Goal: Information Seeking & Learning: Learn about a topic

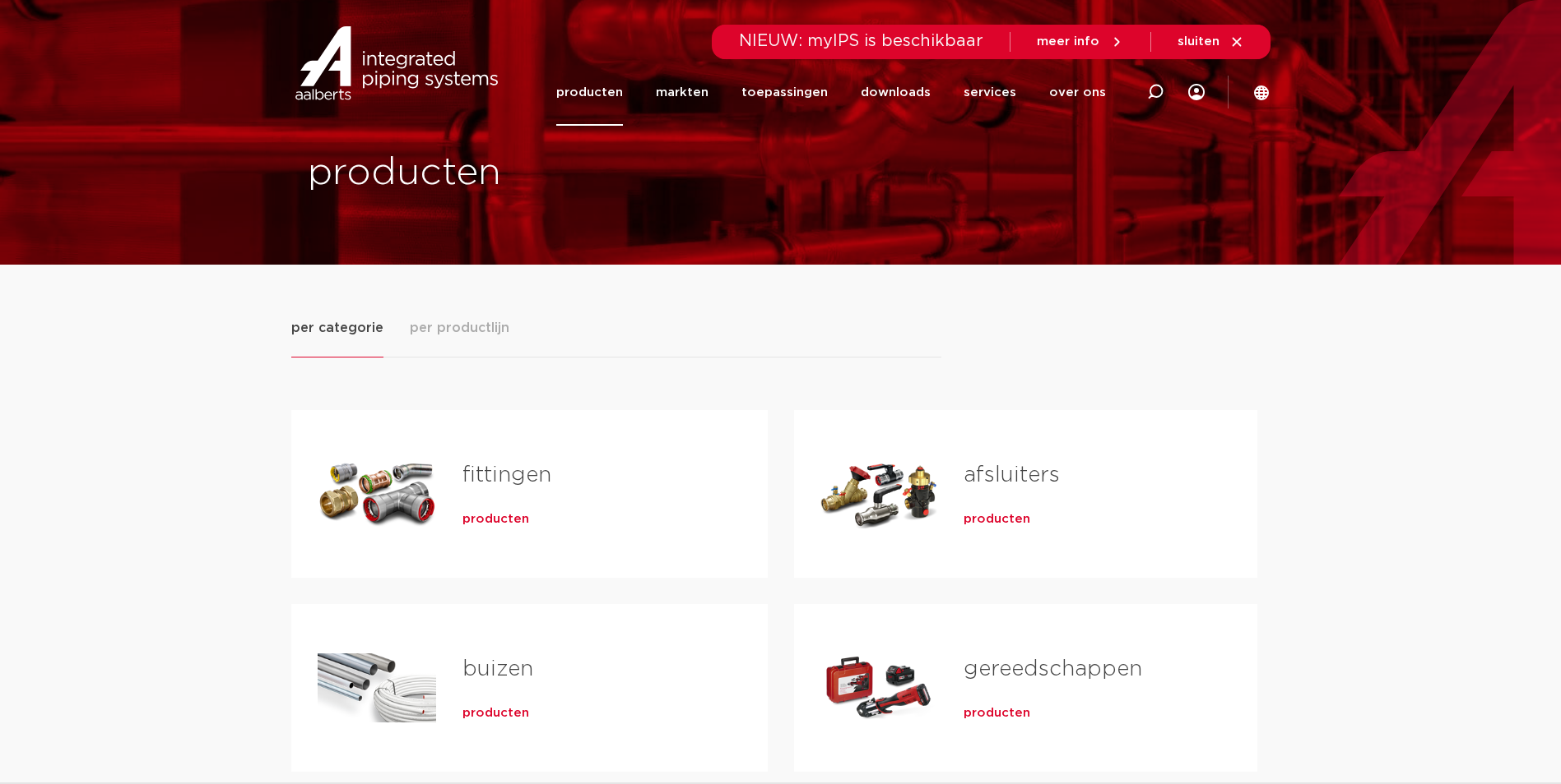
click at [479, 504] on div "fittingen producten" at bounding box center [588, 494] width 306 height 115
click at [490, 520] on span "producten" at bounding box center [496, 519] width 67 height 17
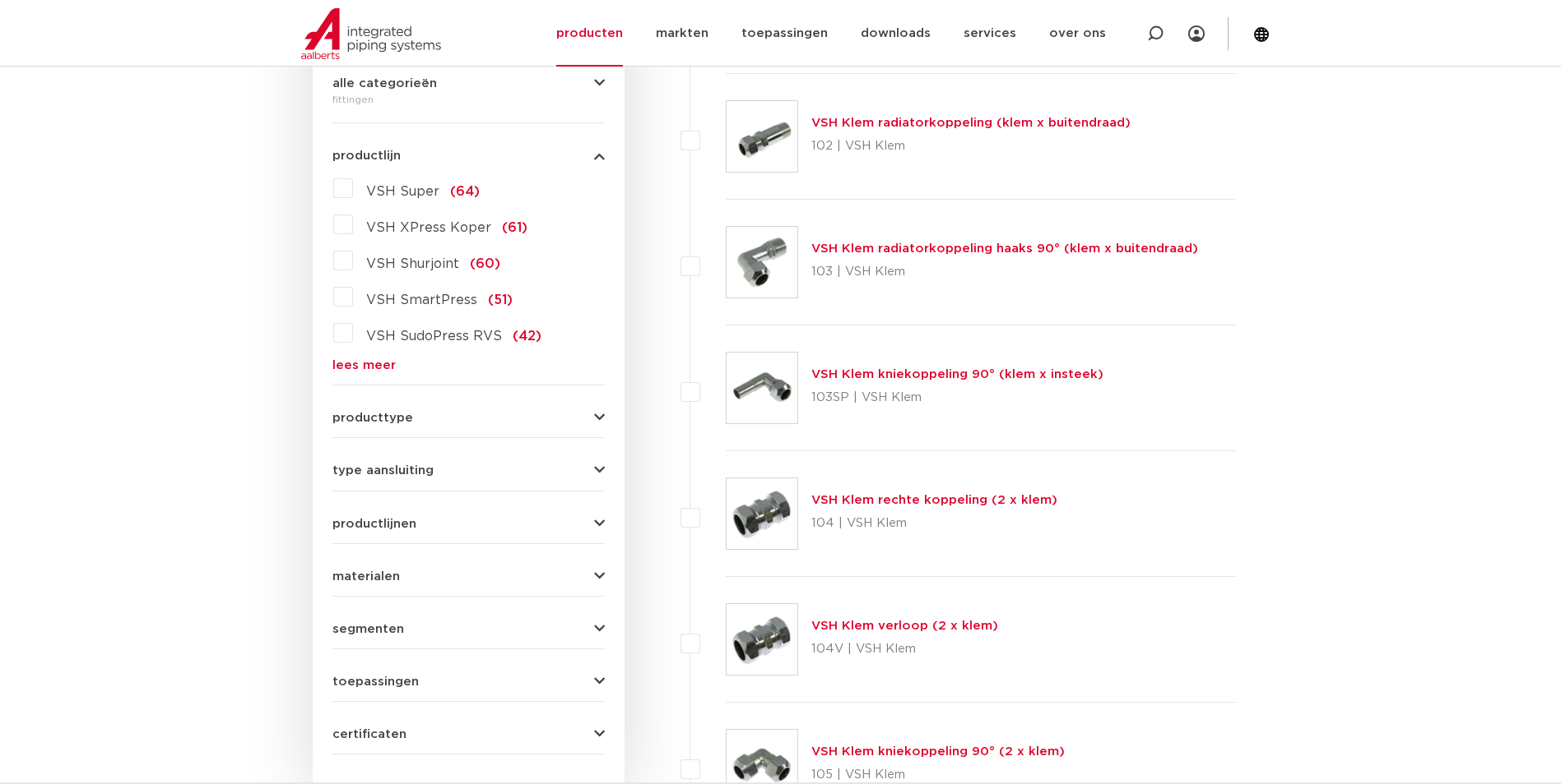
scroll to position [326, 0]
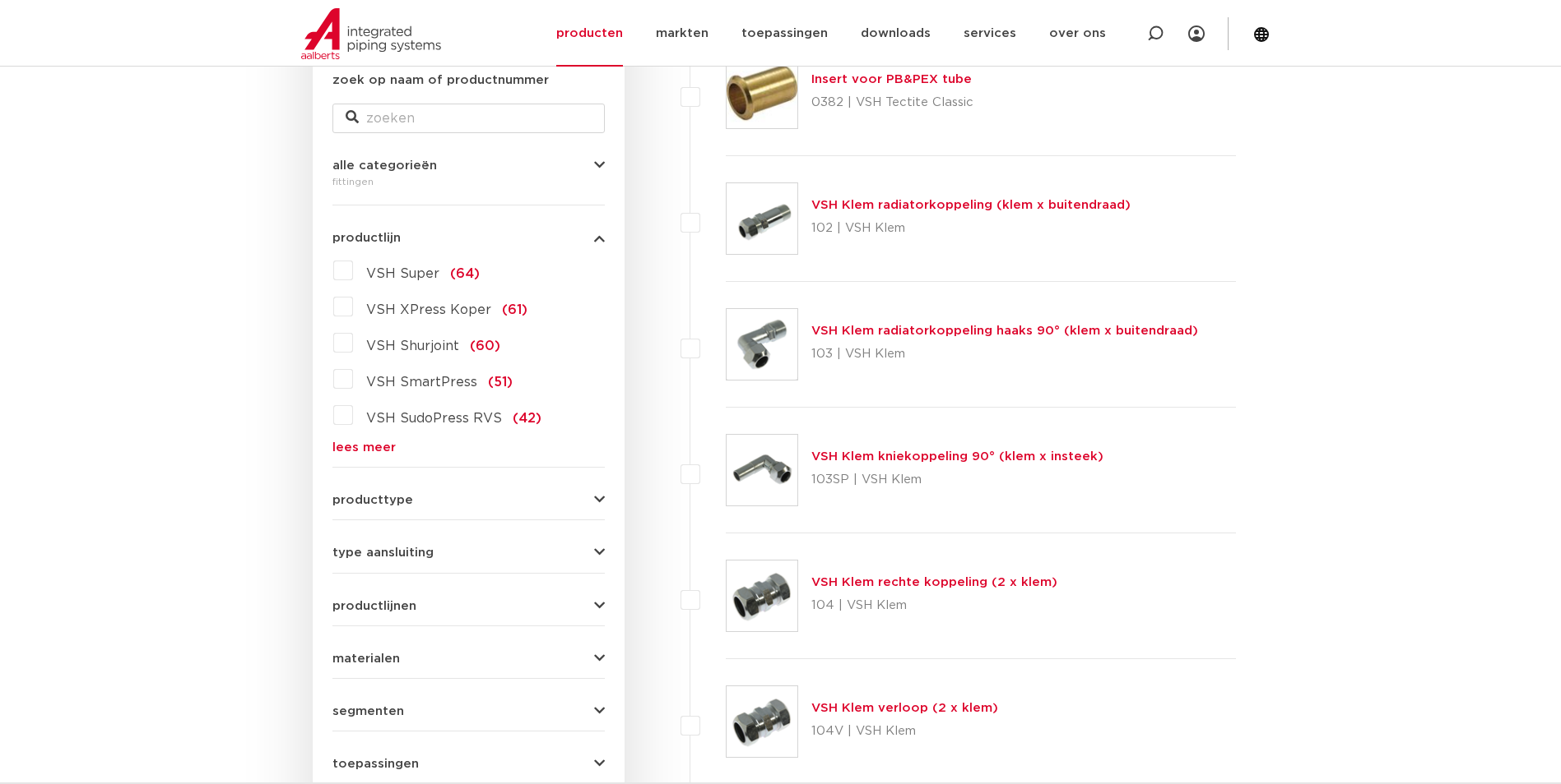
click at [353, 277] on label "VSH Super (64)" at bounding box center [416, 270] width 127 height 26
click at [0, 0] on input "VSH Super (64)" at bounding box center [0, 0] width 0 height 0
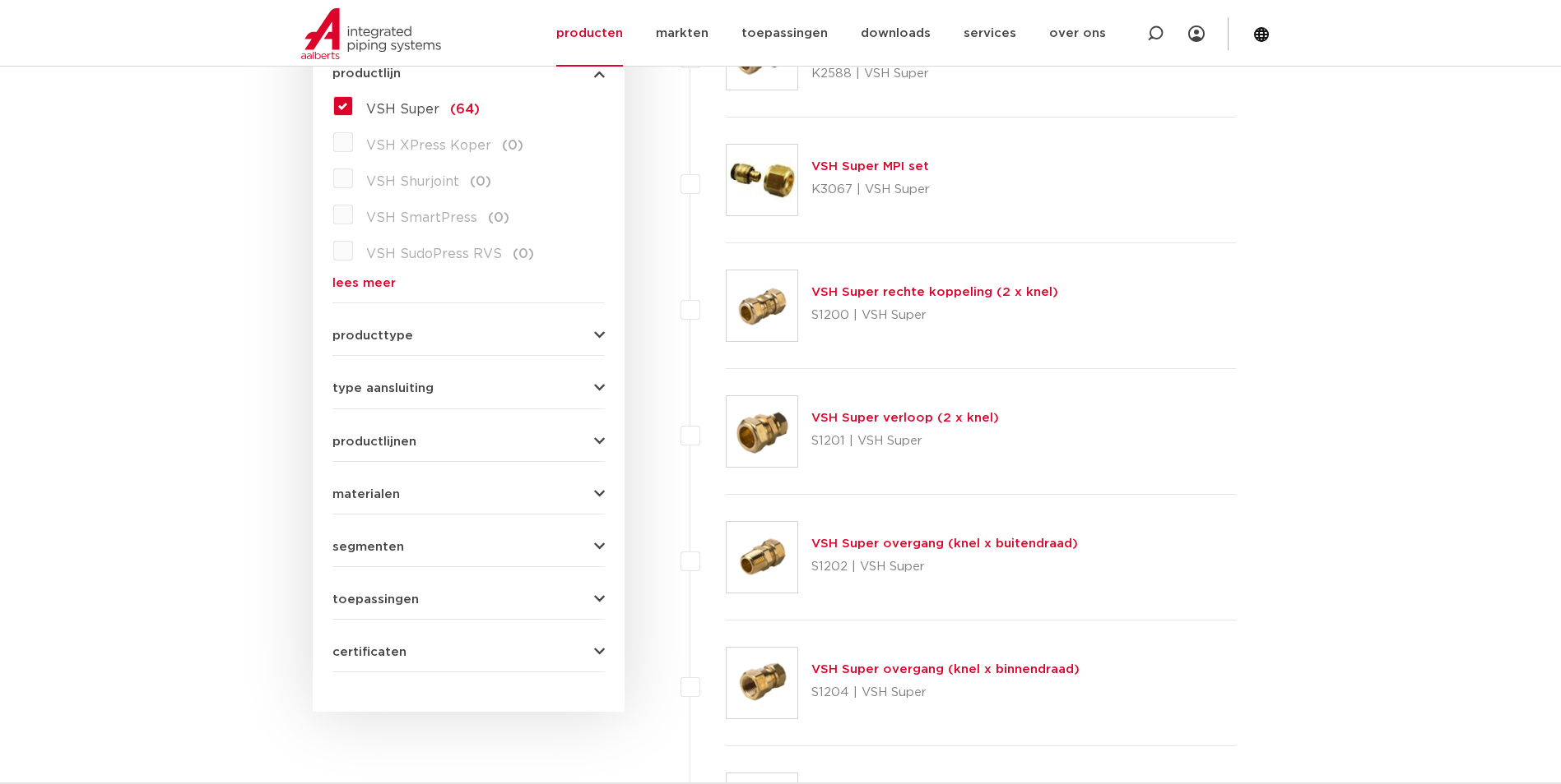
scroll to position [655, 0]
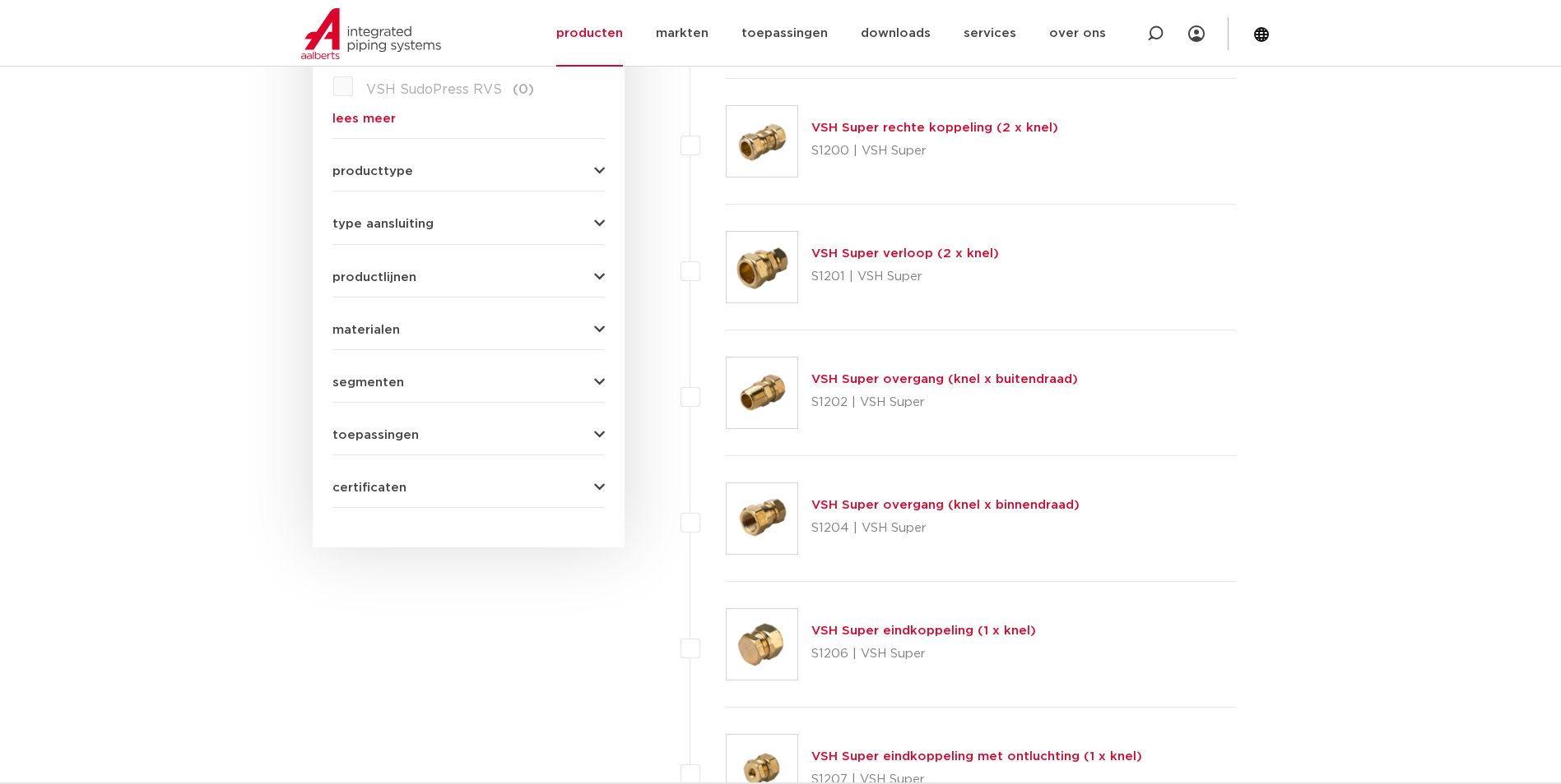
click at [920, 382] on link "VSH Super overgang (knel x buitendraad)" at bounding box center [944, 379] width 267 height 12
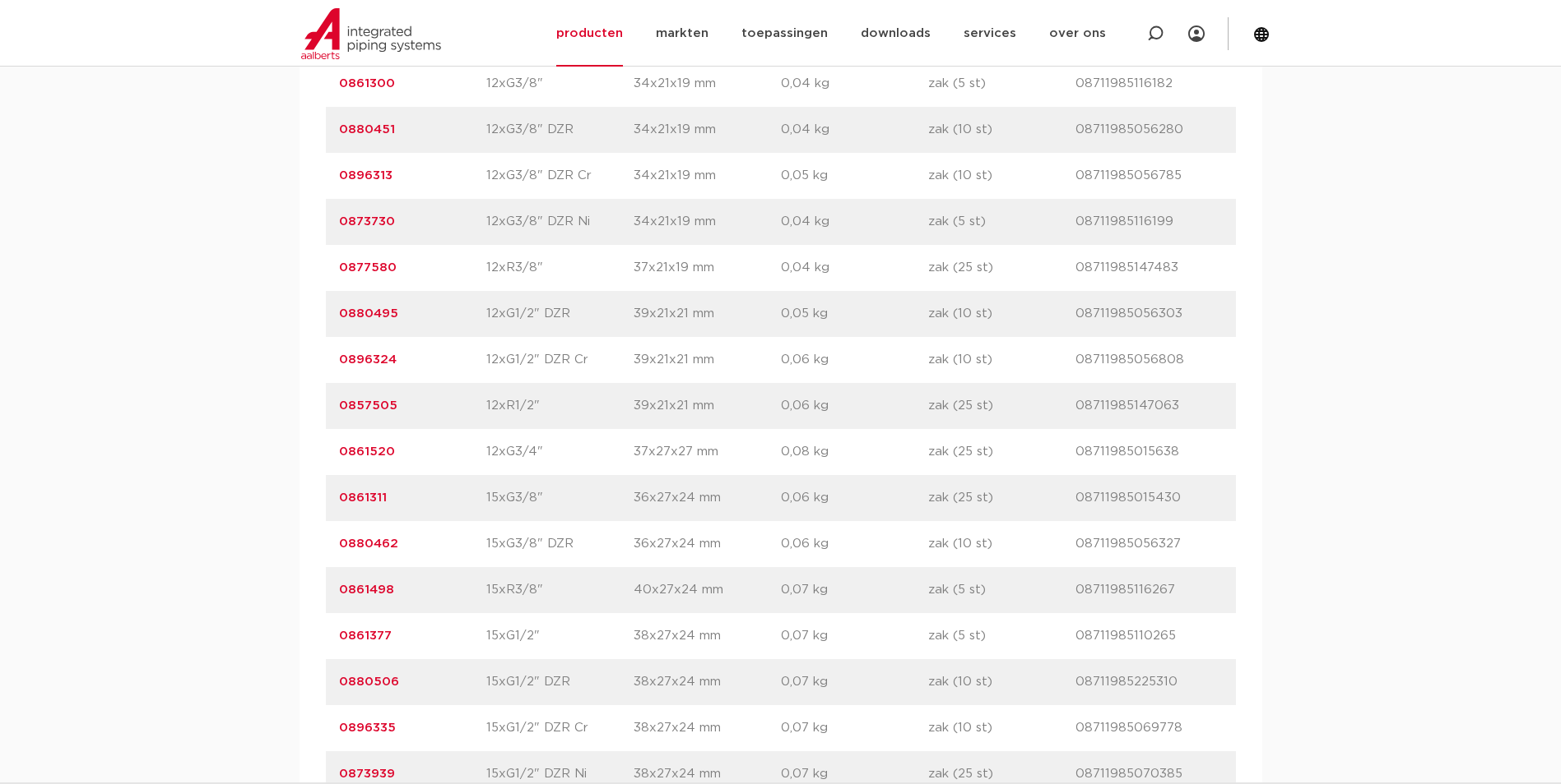
scroll to position [1974, 0]
